Goal: Communication & Community: Answer question/provide support

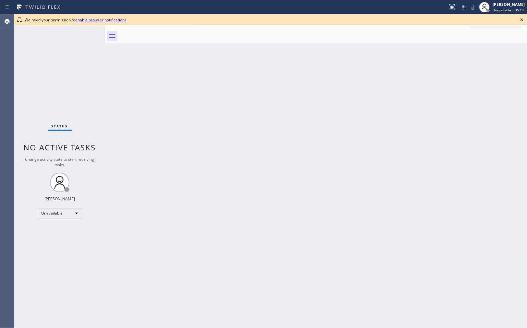
click at [521, 19] on icon at bounding box center [521, 19] width 3 height 3
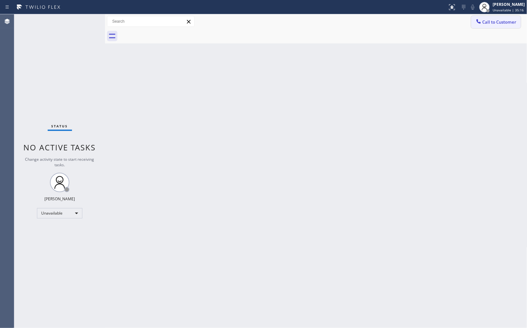
click at [504, 21] on span "Call to Customer" at bounding box center [499, 22] width 34 height 6
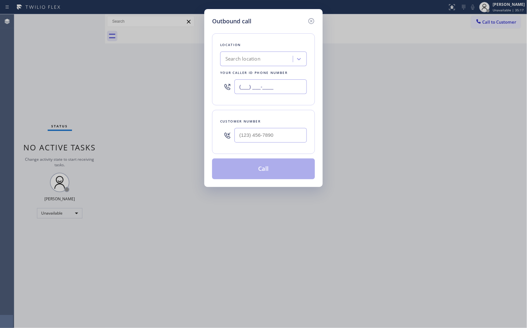
click at [266, 88] on input "(___) ___-____" at bounding box center [270, 86] width 72 height 15
paste input "424) 329-2198"
type input "[PHONE_NUMBER]"
click at [279, 104] on div "Location Search location Your caller id phone number [PHONE_NUMBER]" at bounding box center [263, 69] width 103 height 72
click at [280, 136] on input "(___) ___-____" at bounding box center [270, 135] width 72 height 15
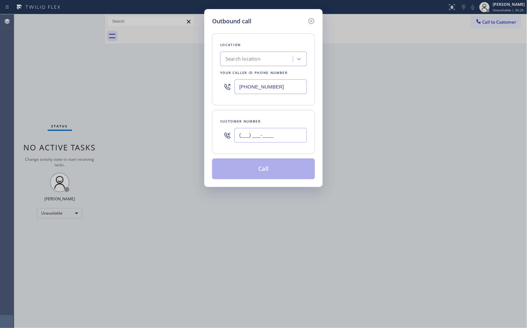
paste input "626) 344-7423"
type input "[PHONE_NUMBER]"
click at [292, 117] on div "Customer number [PHONE_NUMBER]" at bounding box center [263, 132] width 103 height 44
click at [261, 85] on input "[PHONE_NUMBER]" at bounding box center [270, 86] width 72 height 15
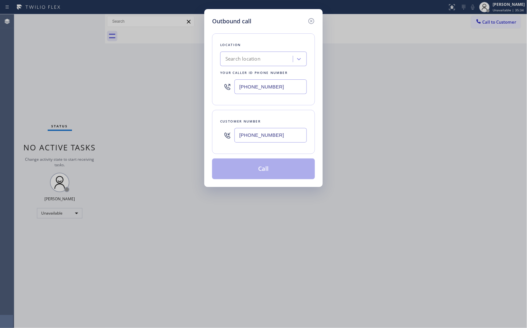
click at [261, 85] on input "[PHONE_NUMBER]" at bounding box center [270, 86] width 72 height 15
paste input "text"
type input "[PHONE_NUMBER]"
click at [275, 103] on div "Location Search location Your caller id phone number [PHONE_NUMBER]" at bounding box center [263, 69] width 103 height 72
click at [279, 105] on div "Location Search location Your caller id phone number [PHONE_NUMBER]" at bounding box center [263, 69] width 103 height 72
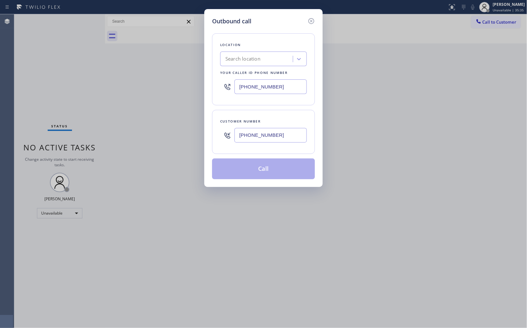
click at [280, 89] on input "[PHONE_NUMBER]" at bounding box center [270, 86] width 72 height 15
click at [301, 59] on icon at bounding box center [299, 59] width 6 height 6
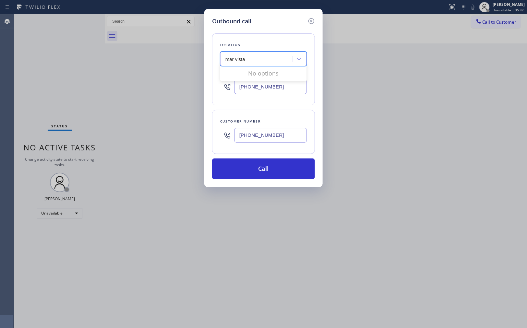
type input "mar vista"
click at [243, 61] on div "Search location" at bounding box center [242, 58] width 35 height 7
paste input "Mar Vista Heating and Air"
type input "Mar Vista Heating and Air"
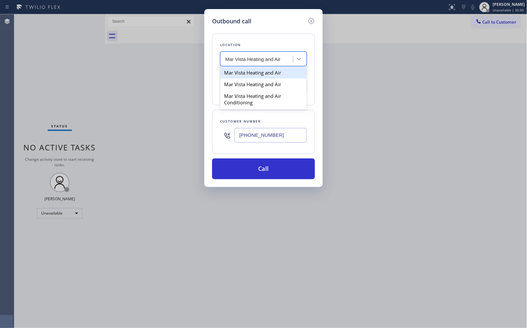
click at [250, 70] on div "Mar Vista Heating and Air" at bounding box center [263, 73] width 87 height 12
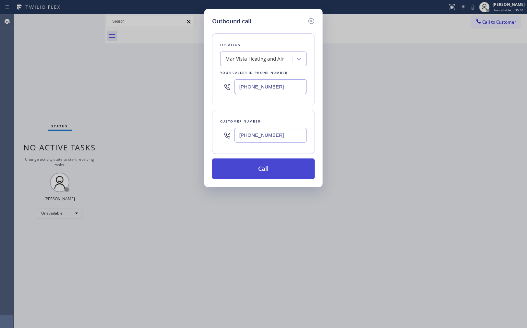
click at [280, 159] on button "Call" at bounding box center [263, 169] width 103 height 21
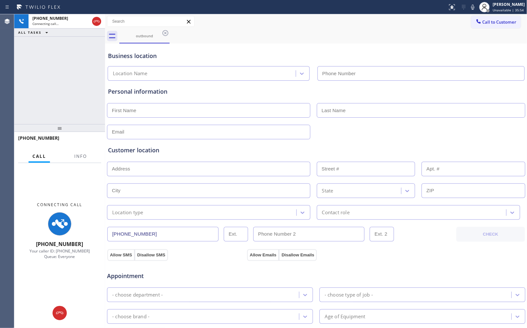
type input "[PHONE_NUMBER]"
click at [96, 18] on icon at bounding box center [97, 22] width 8 height 8
type input "[PHONE_NUMBER]"
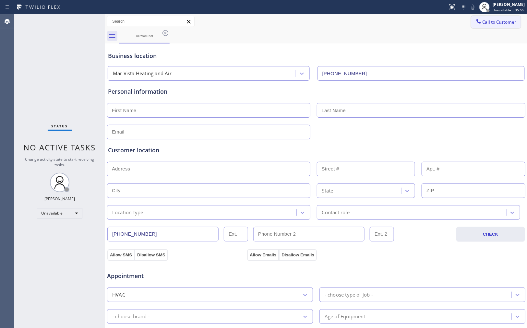
click at [491, 25] on span "Call to Customer" at bounding box center [499, 22] width 34 height 6
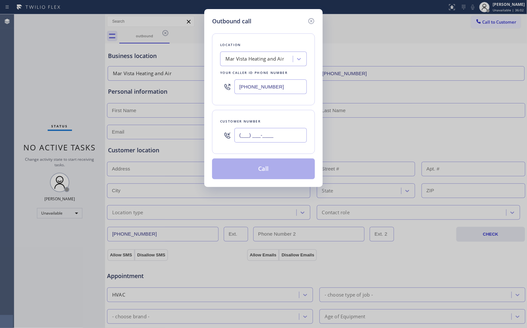
click at [289, 134] on input "(___) ___-____" at bounding box center [270, 135] width 72 height 15
paste input "626) 344-7423"
type input "[PHONE_NUMBER]"
drag, startPoint x: 288, startPoint y: 117, endPoint x: 293, endPoint y: 119, distance: 5.7
click at [288, 116] on div "Customer number [PHONE_NUMBER]" at bounding box center [263, 132] width 103 height 44
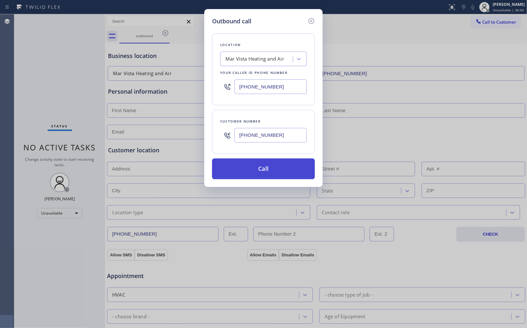
click at [286, 164] on button "Call" at bounding box center [263, 169] width 103 height 21
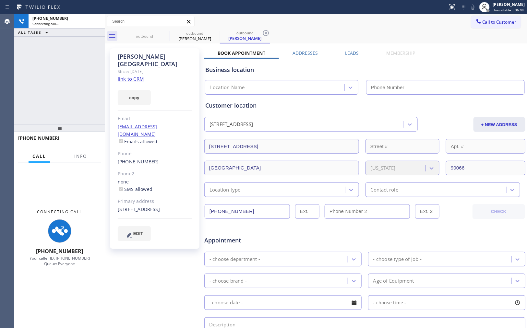
type input "[PHONE_NUMBER]"
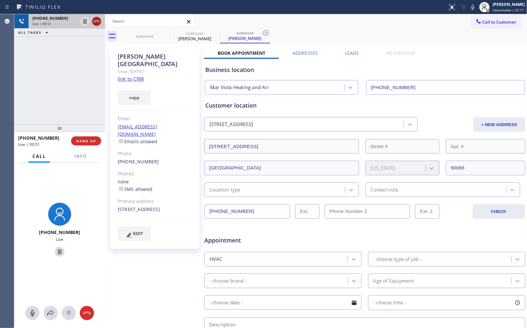
click at [95, 25] on icon at bounding box center [97, 22] width 8 height 8
click at [95, 25] on div "Live | 00:52" at bounding box center [66, 23] width 69 height 5
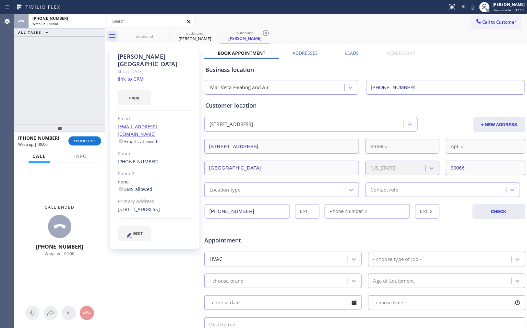
click at [93, 74] on div "ALL TASKS ALL TASKS ACTIVE TASKS TASKS IN WRAP UP [PHONE_NUMBER] Wrap up | 00:00" at bounding box center [59, 69] width 91 height 110
click at [89, 140] on span "COMPLETE" at bounding box center [85, 141] width 22 height 5
click at [67, 82] on div "ALL TASKS ALL TASKS ACTIVE TASKS TASKS IN WRAP UP [PHONE_NUMBER] Wrap up | 00:01" at bounding box center [59, 69] width 91 height 110
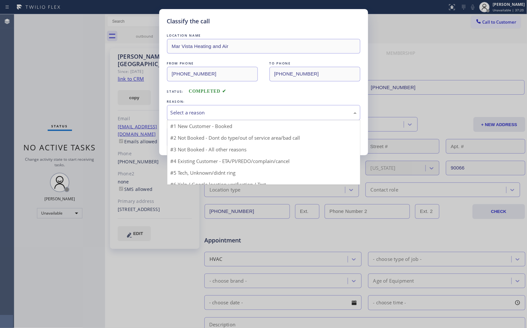
click at [208, 114] on div "Select a reason" at bounding box center [264, 112] width 186 height 7
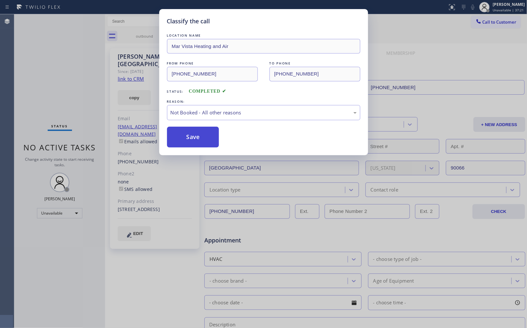
click at [203, 140] on button "Save" at bounding box center [193, 137] width 52 height 21
